Goal: Transaction & Acquisition: Book appointment/travel/reservation

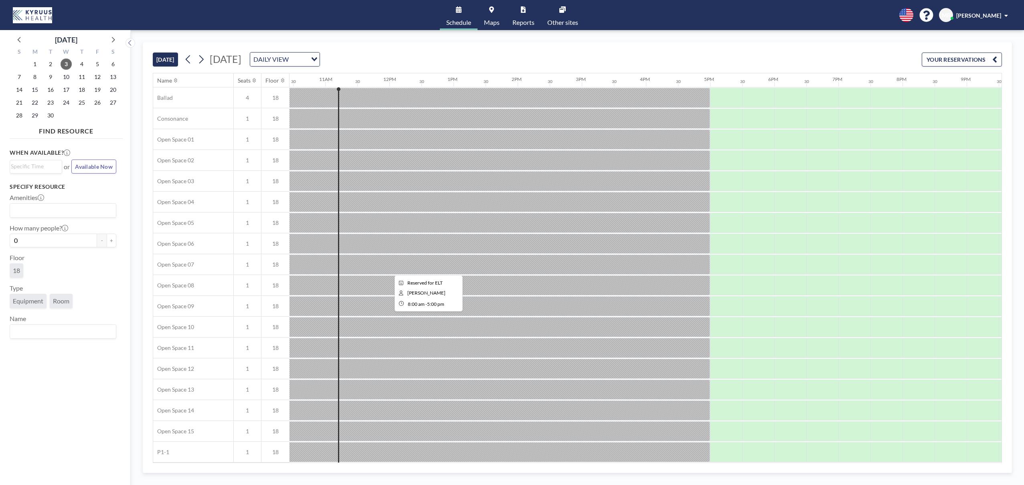
scroll to position [0, 674]
click at [32, 75] on span "8" at bounding box center [34, 76] width 11 height 11
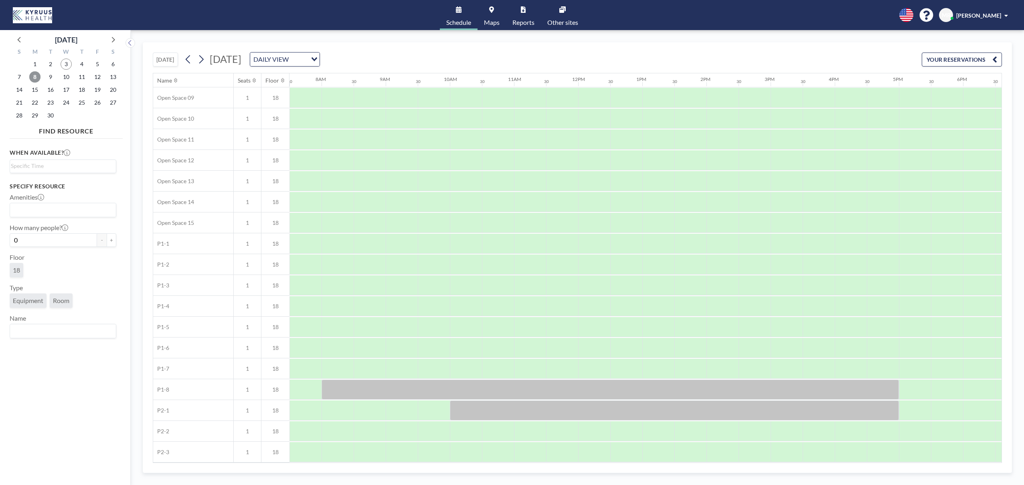
scroll to position [213, 481]
click at [714, 426] on div at bounding box center [723, 432] width 32 height 20
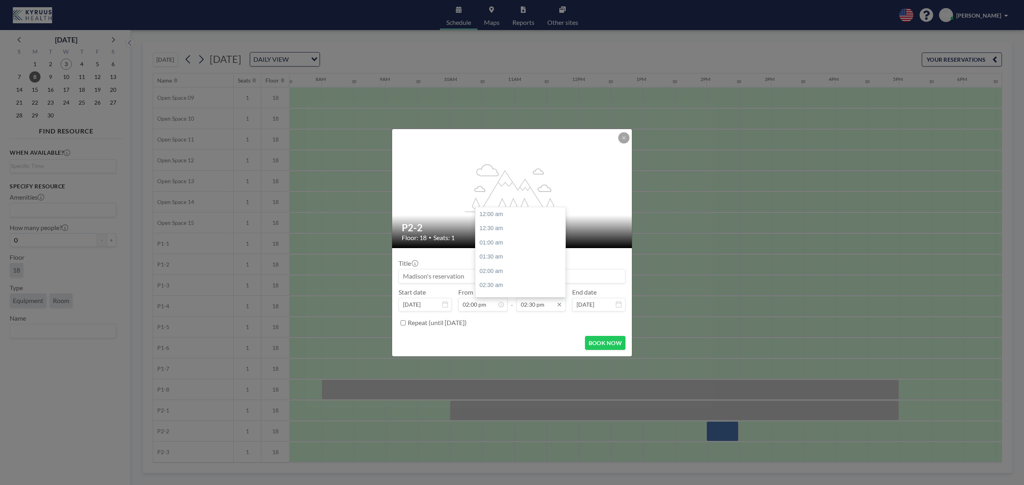
scroll to position [414, 0]
click at [552, 307] on input "02:30 pm" at bounding box center [541, 305] width 49 height 14
click at [510, 289] on div "05:00 pm" at bounding box center [523, 286] width 94 height 14
type input "05:00 pm"
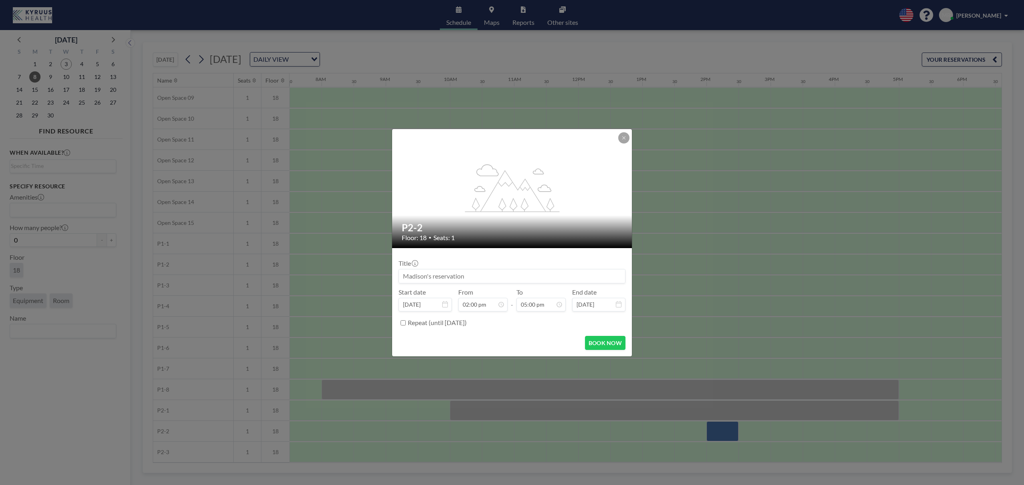
drag, startPoint x: 458, startPoint y: 279, endPoint x: 407, endPoint y: 277, distance: 51.0
click at [407, 277] on input at bounding box center [512, 277] width 226 height 14
type input "[PERSON_NAME]"
click at [473, 299] on input "02:00 pm" at bounding box center [482, 305] width 49 height 14
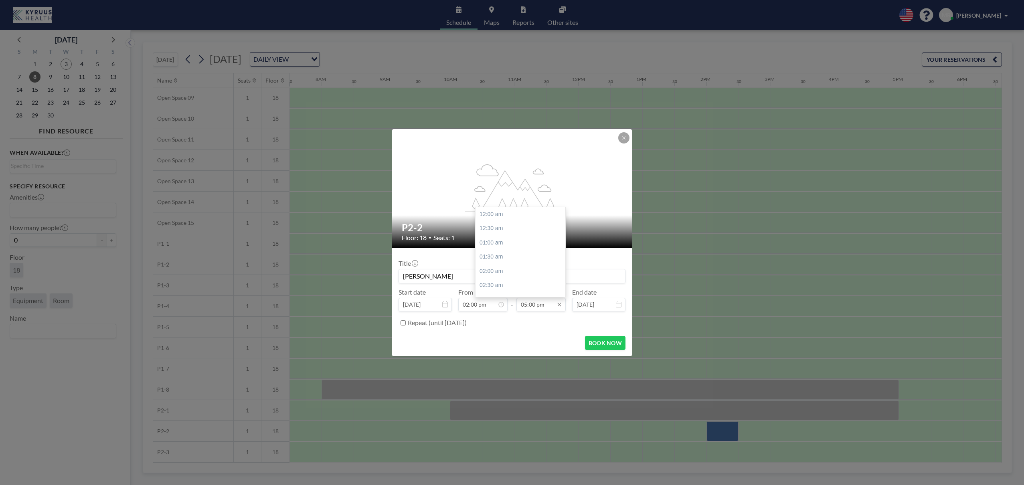
scroll to position [485, 0]
click at [595, 346] on button "BOOK NOW" at bounding box center [605, 343] width 41 height 14
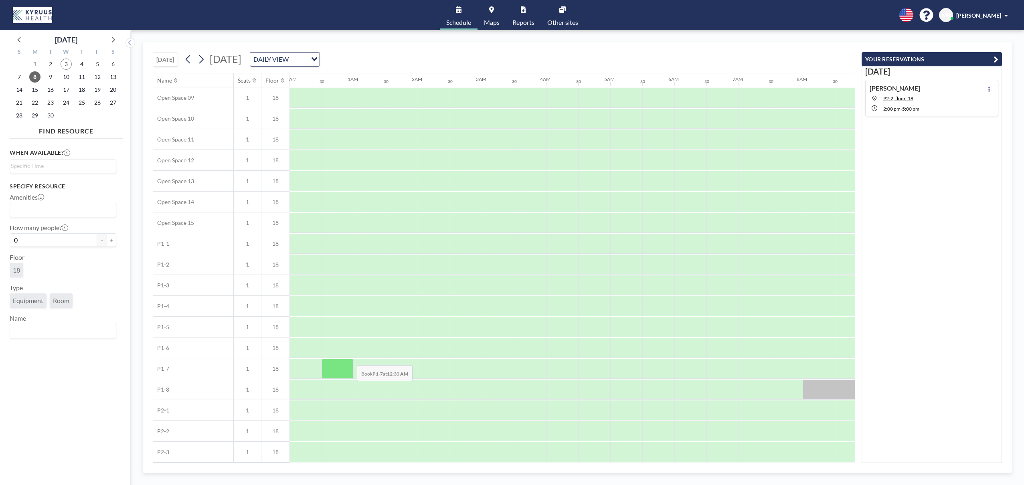
scroll to position [0, 0]
